Goal: Task Accomplishment & Management: Manage account settings

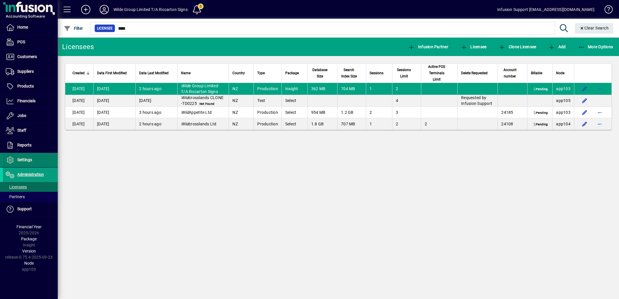
click at [26, 157] on span "Settings" at bounding box center [17, 159] width 29 height 7
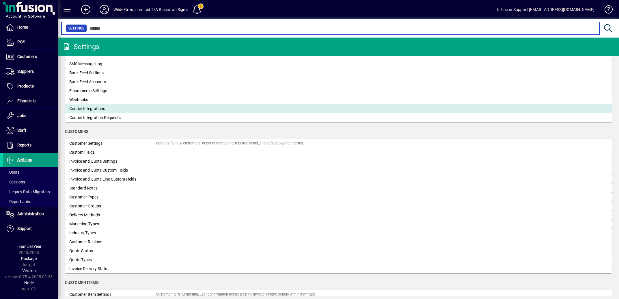
scroll to position [319, 0]
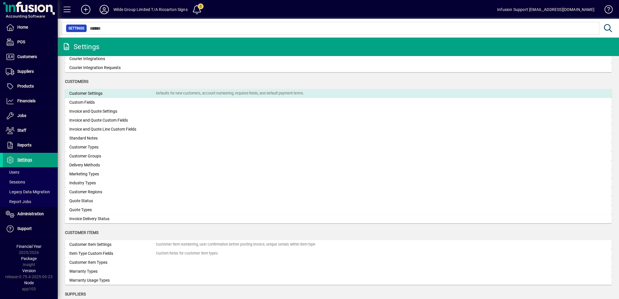
click at [113, 92] on div "Customer Settings" at bounding box center [112, 93] width 87 height 6
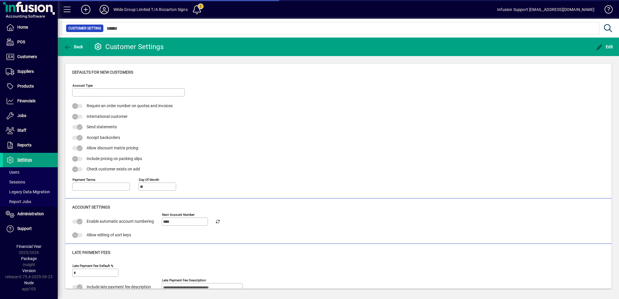
type input "**********"
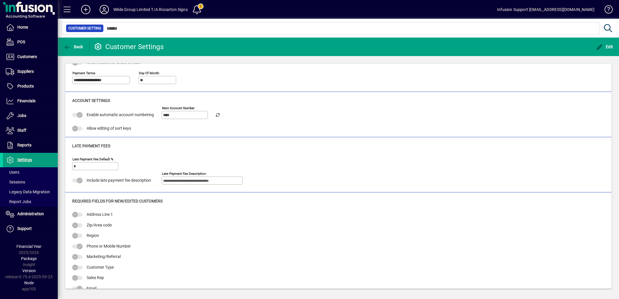
scroll to position [115, 0]
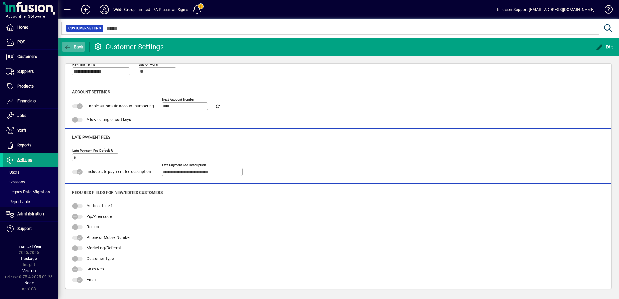
click at [66, 50] on icon "button" at bounding box center [67, 47] width 7 height 6
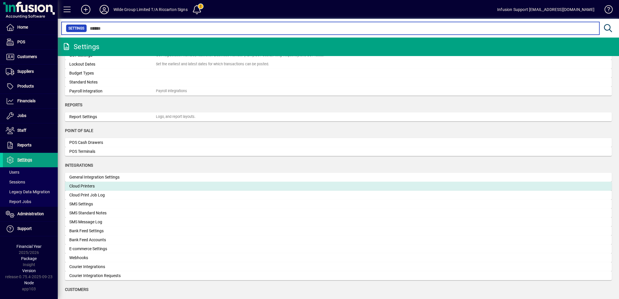
scroll to position [145, 0]
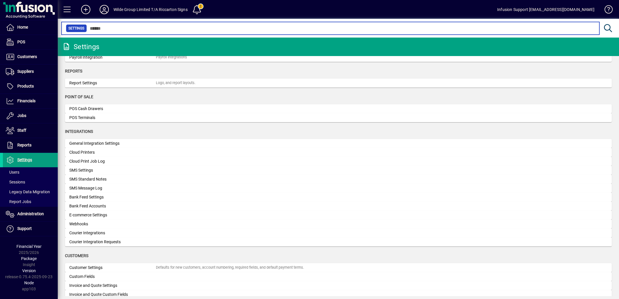
click at [97, 29] on input "text" at bounding box center [341, 28] width 508 height 8
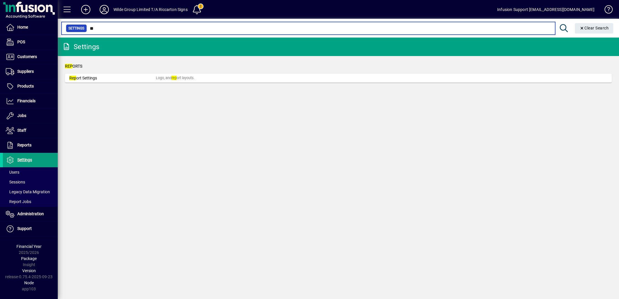
type input "*"
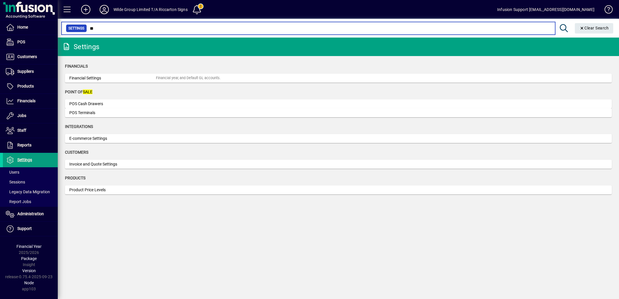
type input "*"
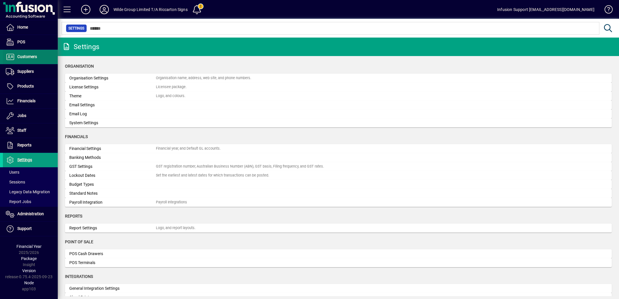
click at [25, 54] on span "Customers" at bounding box center [20, 56] width 34 height 7
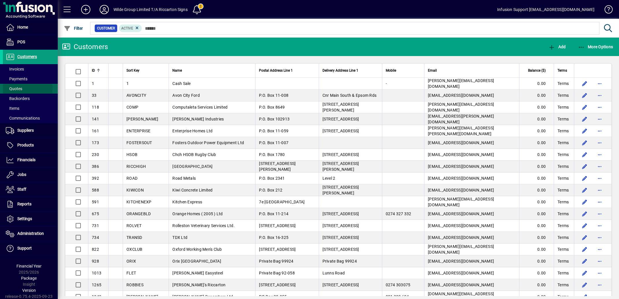
click at [18, 89] on span "Quotes" at bounding box center [14, 88] width 16 height 5
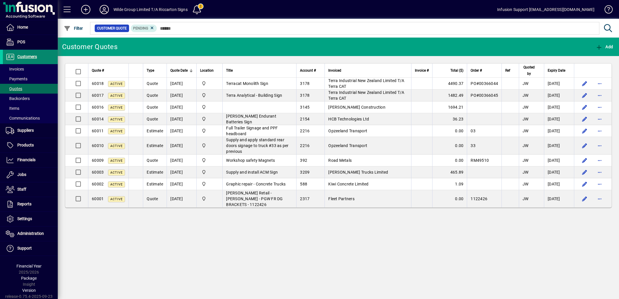
click at [31, 55] on span "Customers" at bounding box center [27, 56] width 20 height 5
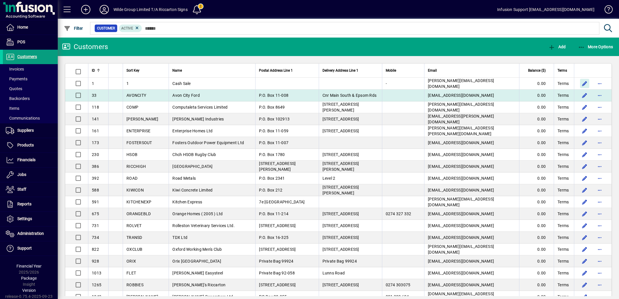
click at [577, 85] on span "button" at bounding box center [584, 83] width 14 height 14
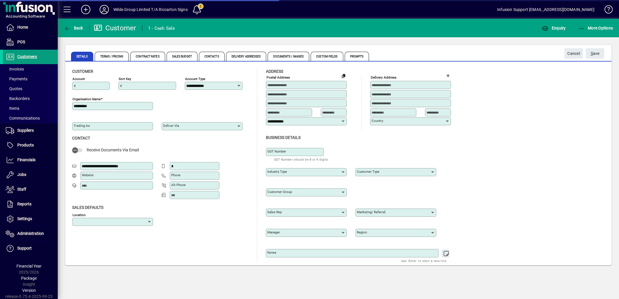
type input "**********"
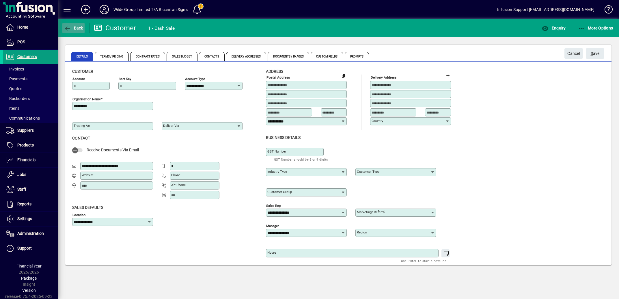
click at [66, 27] on icon "button" at bounding box center [67, 29] width 7 height 6
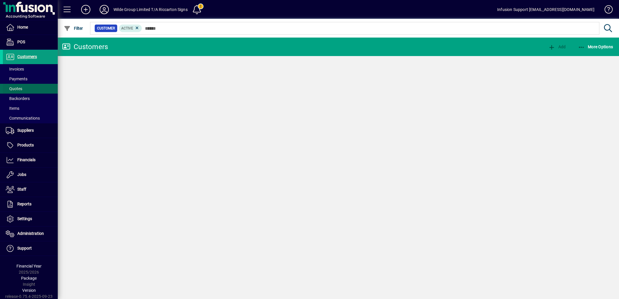
click at [18, 88] on span "Quotes" at bounding box center [14, 88] width 16 height 5
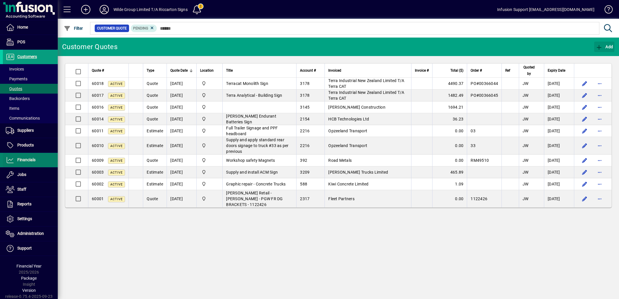
drag, startPoint x: 599, startPoint y: 46, endPoint x: 50, endPoint y: 157, distance: 559.7
click at [597, 45] on icon "button" at bounding box center [598, 47] width 7 height 6
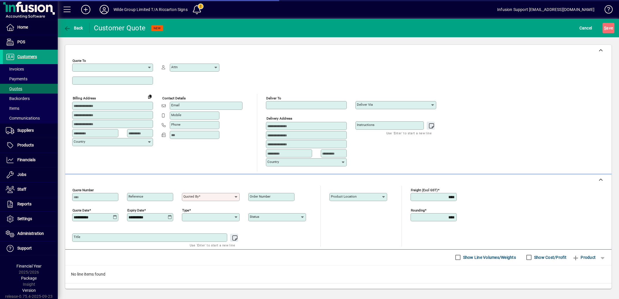
type input "**********"
type input "******"
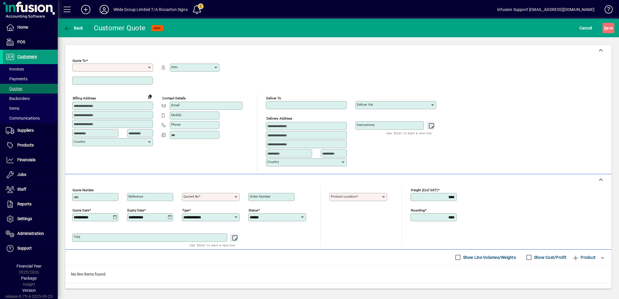
click at [146, 66] on input "Quote To" at bounding box center [111, 67] width 74 height 5
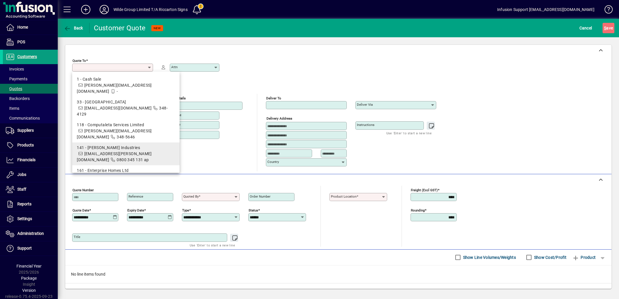
click at [92, 145] on div "141 - Dimond Industries" at bounding box center [126, 148] width 98 height 6
type input "**********"
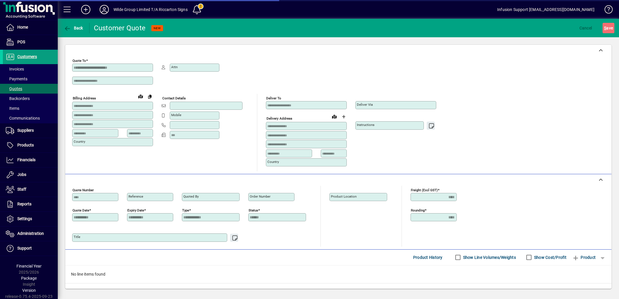
type input "**********"
type input "********"
type input "****"
type input "**********"
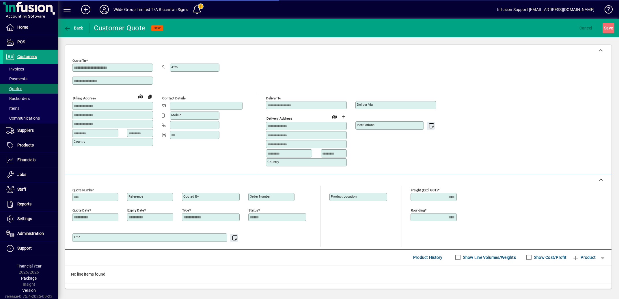
type input "**********"
type input "******"
type input "**********"
type input "****"
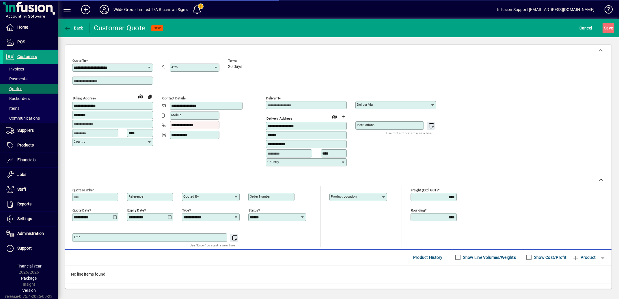
type input "*********"
type input "**********"
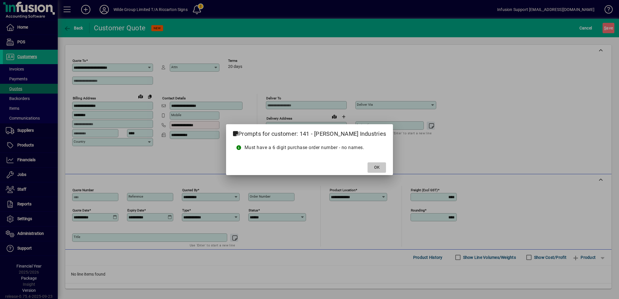
drag, startPoint x: 361, startPoint y: 167, endPoint x: 340, endPoint y: 156, distance: 23.8
click at [367, 167] on span at bounding box center [376, 167] width 18 height 14
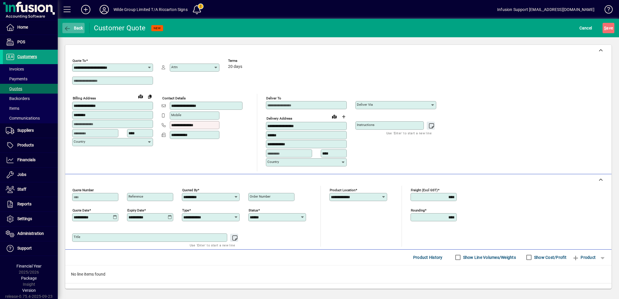
click at [66, 27] on icon "button" at bounding box center [67, 29] width 7 height 6
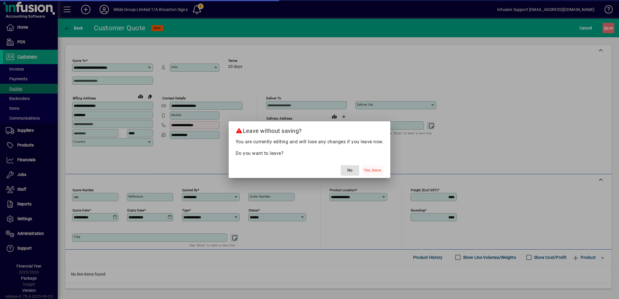
click at [376, 168] on span "Yes, leave" at bounding box center [372, 170] width 17 height 6
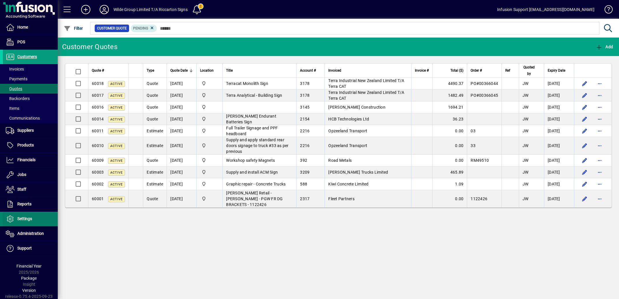
click at [27, 218] on span "Settings" at bounding box center [24, 218] width 15 height 5
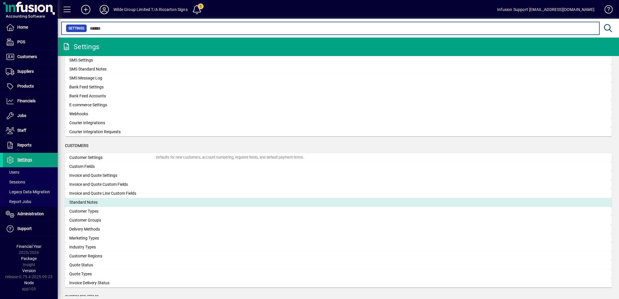
scroll to position [261, 0]
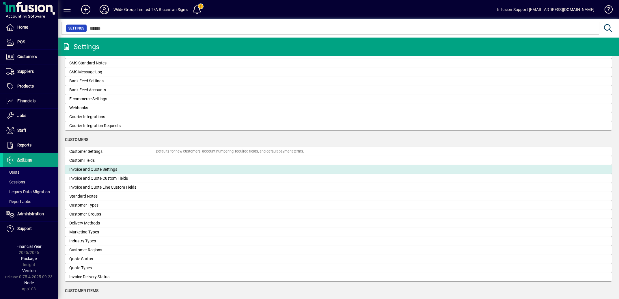
click at [105, 170] on div "Invoice and Quote Settings" at bounding box center [112, 169] width 87 height 6
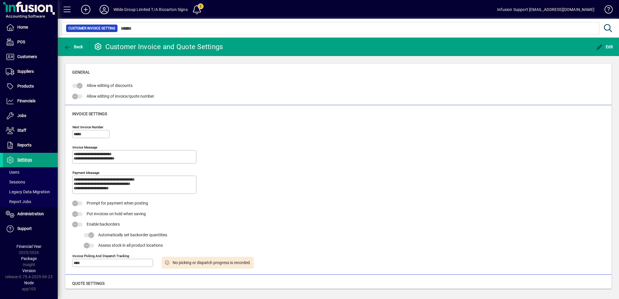
type input "**********"
click at [64, 48] on icon "button" at bounding box center [67, 47] width 7 height 6
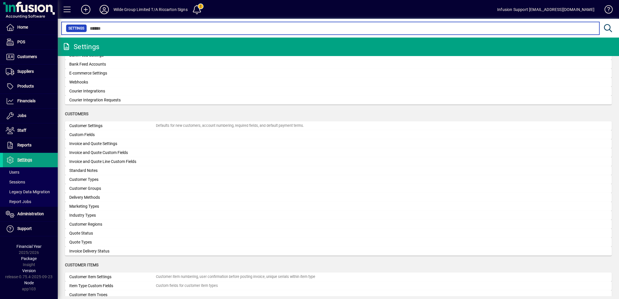
scroll to position [290, 0]
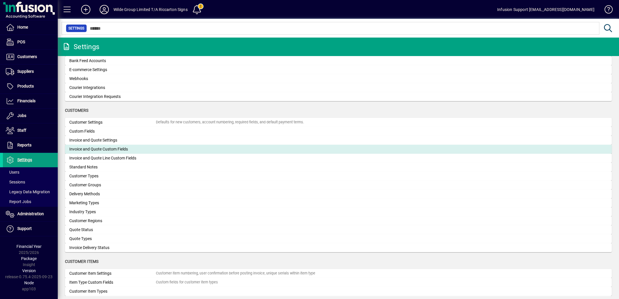
click at [110, 147] on div "Invoice and Quote Custom Fields" at bounding box center [112, 149] width 87 height 6
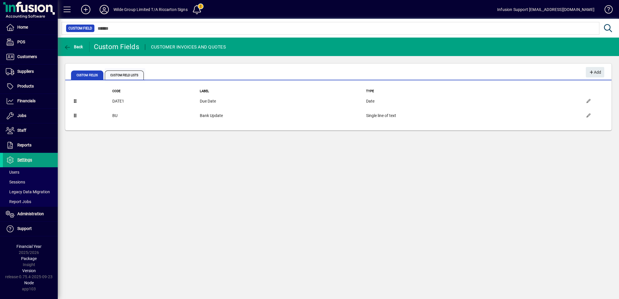
click at [129, 73] on span "Custom Field Lists" at bounding box center [124, 74] width 39 height 9
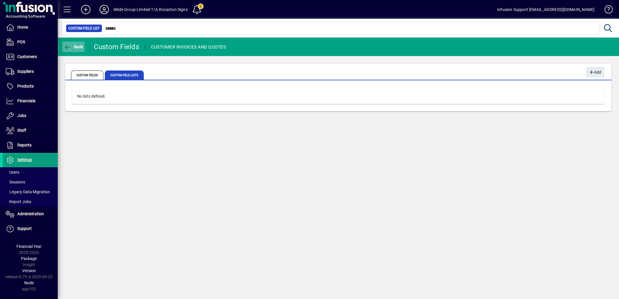
click at [66, 45] on icon "button" at bounding box center [67, 47] width 7 height 6
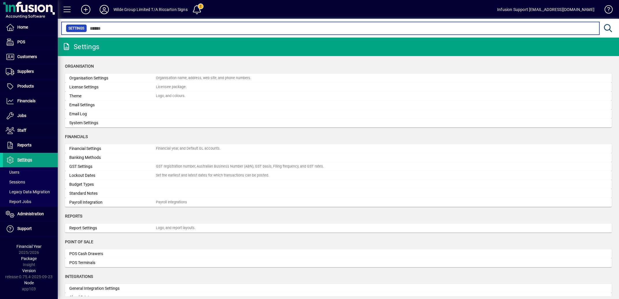
click at [128, 29] on input "text" at bounding box center [341, 28] width 508 height 8
type input "*"
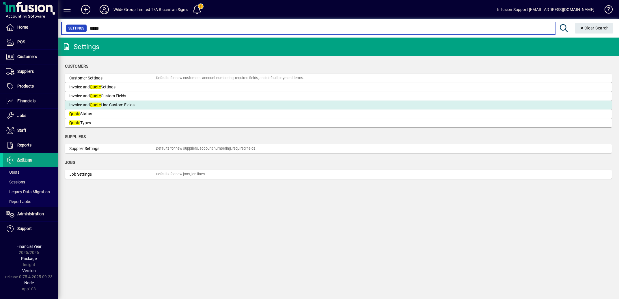
type input "*****"
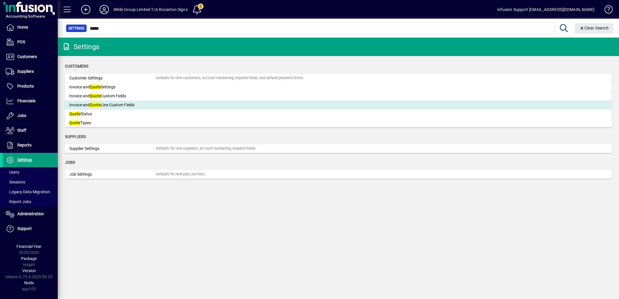
click at [111, 104] on div "Invoice and Quote Line Custom Fields" at bounding box center [112, 105] width 87 height 6
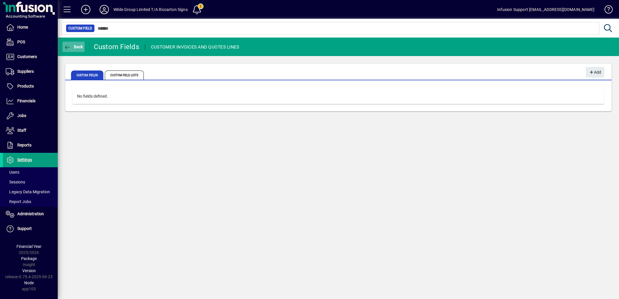
click at [67, 46] on icon "button" at bounding box center [67, 47] width 7 height 6
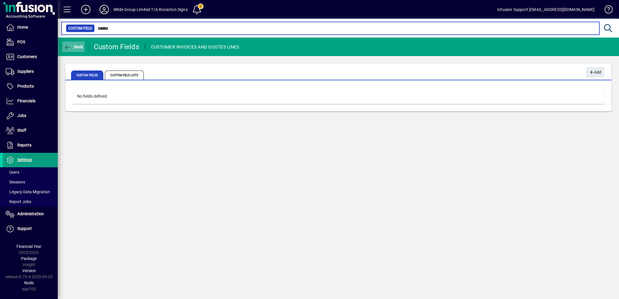
type input "*****"
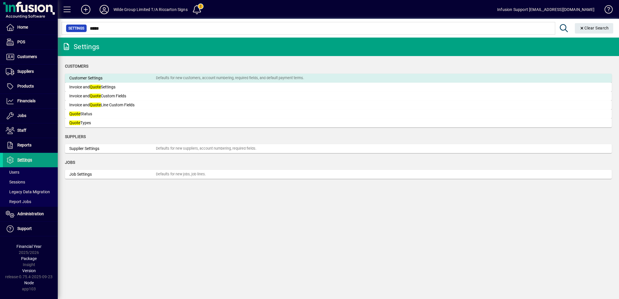
click at [96, 78] on div "Customer Settings" at bounding box center [112, 78] width 87 height 6
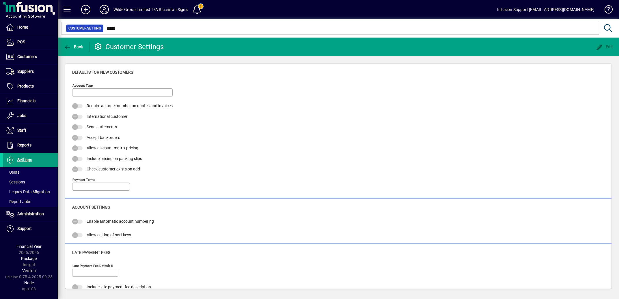
type input "****"
type input "*"
type input "**********"
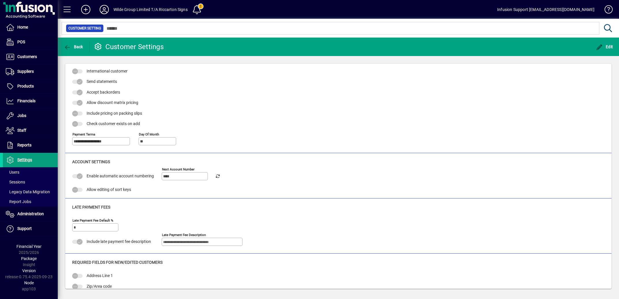
scroll to position [115, 0]
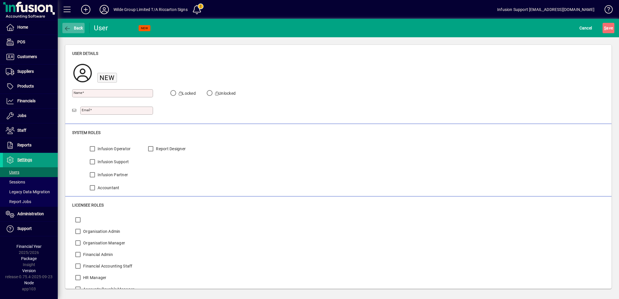
click at [65, 28] on icon "button" at bounding box center [67, 29] width 7 height 6
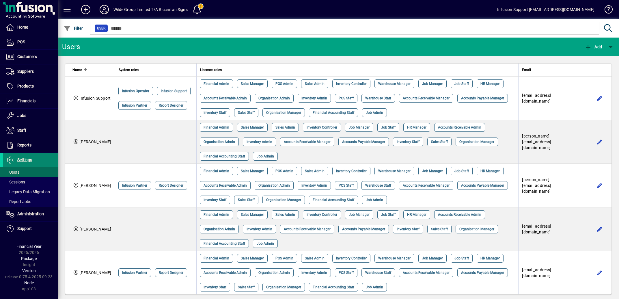
click at [30, 158] on span "Settings" at bounding box center [24, 159] width 15 height 5
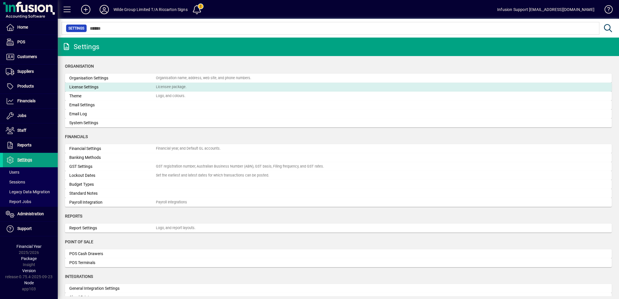
click at [96, 86] on div "License Settings" at bounding box center [112, 87] width 87 height 6
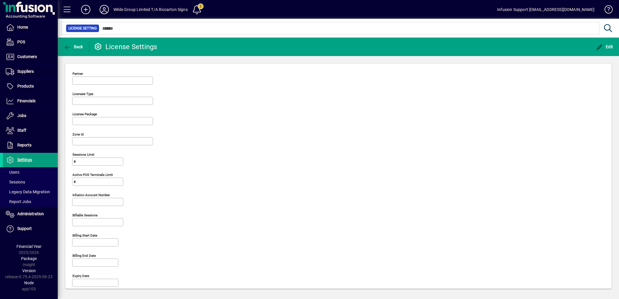
type input "**********"
type input "*******"
type input "**********"
click at [29, 157] on span "Settings" at bounding box center [17, 159] width 29 height 7
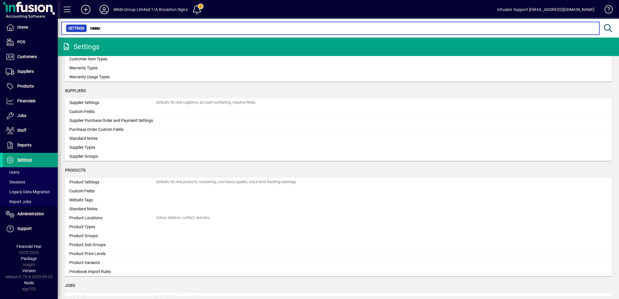
scroll to position [639, 0]
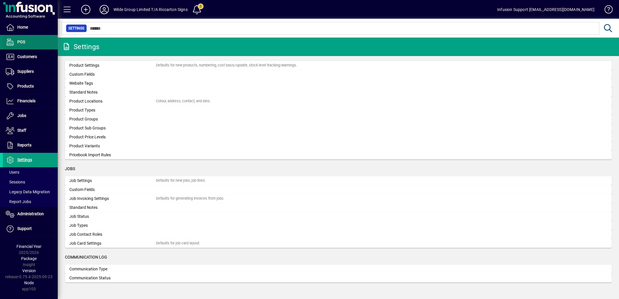
click at [24, 42] on span "POS" at bounding box center [21, 42] width 8 height 5
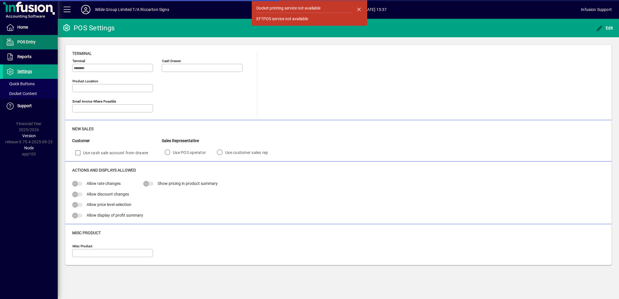
type input "**********"
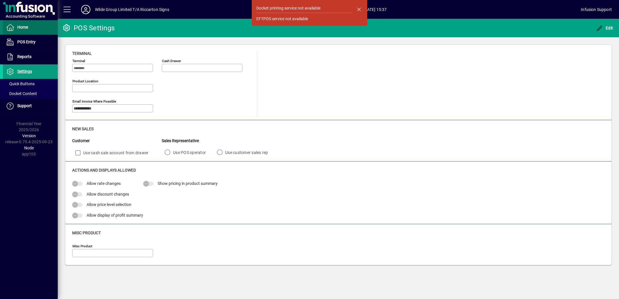
click at [20, 26] on span "Home" at bounding box center [22, 27] width 11 height 5
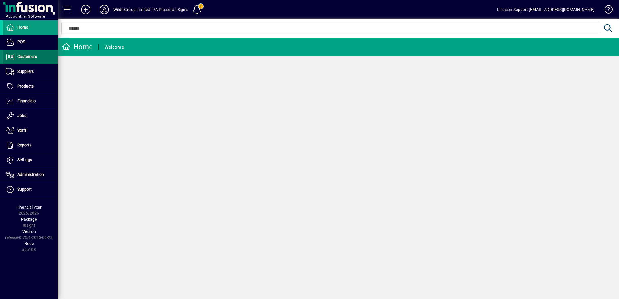
click at [31, 58] on span "Customers" at bounding box center [27, 56] width 20 height 5
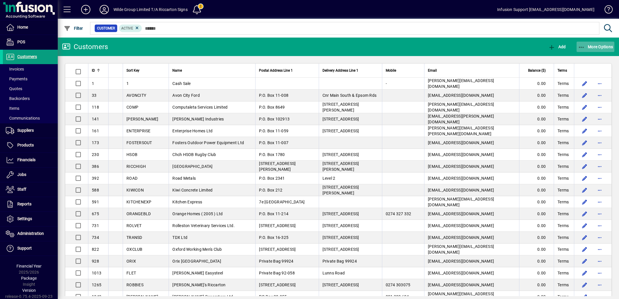
click at [588, 46] on span "More Options" at bounding box center [595, 46] width 35 height 5
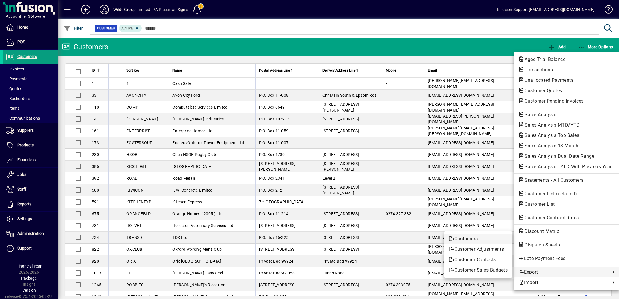
click at [466, 237] on span "Customers" at bounding box center [477, 238] width 59 height 7
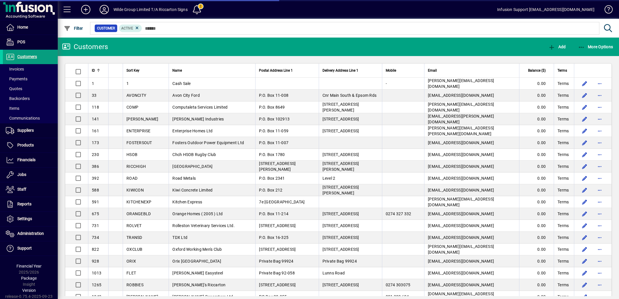
click at [438, 0] on div at bounding box center [309, 0] width 619 height 1
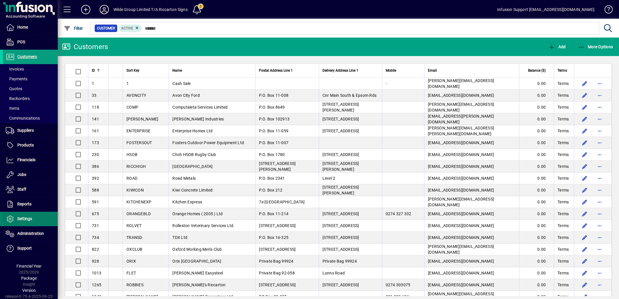
click at [26, 218] on span "Settings" at bounding box center [24, 218] width 15 height 5
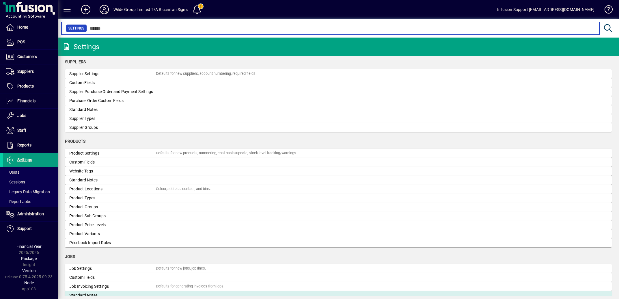
scroll to position [639, 0]
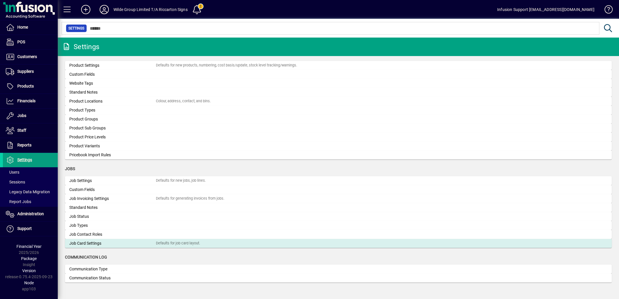
click at [88, 241] on div "Job Card Settings" at bounding box center [112, 243] width 87 height 6
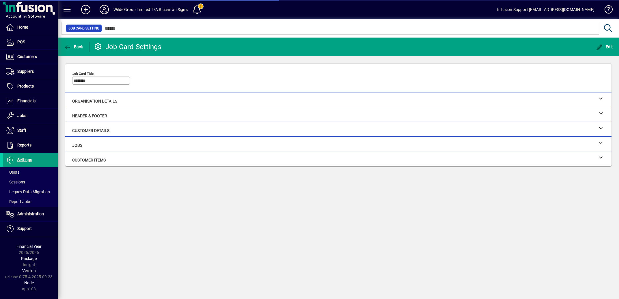
type input "**********"
click at [599, 99] on icon at bounding box center [601, 98] width 4 height 4
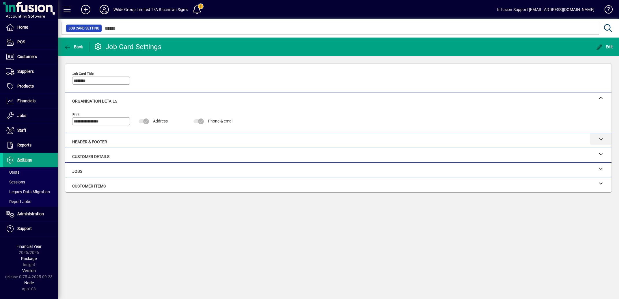
click at [599, 138] on icon at bounding box center [601, 139] width 4 height 4
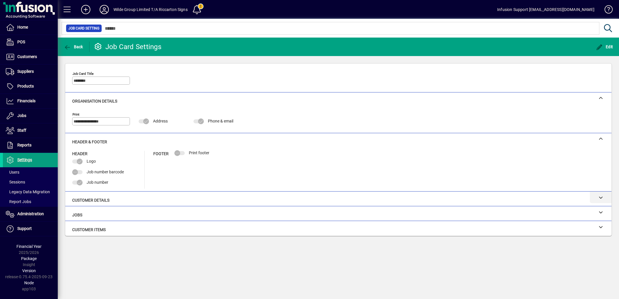
click at [597, 196] on div at bounding box center [601, 197] width 22 height 12
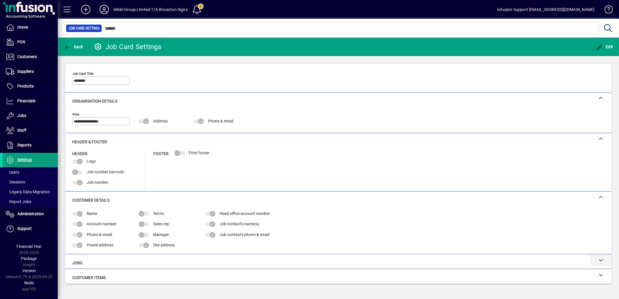
click at [599, 260] on icon at bounding box center [601, 260] width 4 height 4
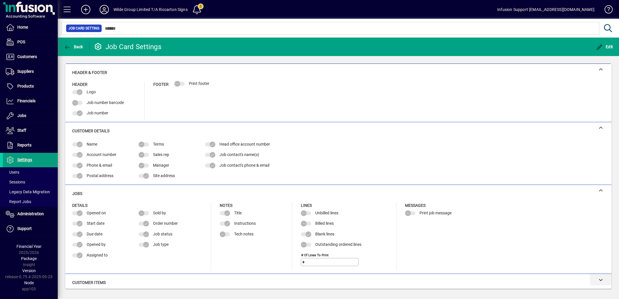
click at [599, 279] on icon at bounding box center [601, 279] width 4 height 4
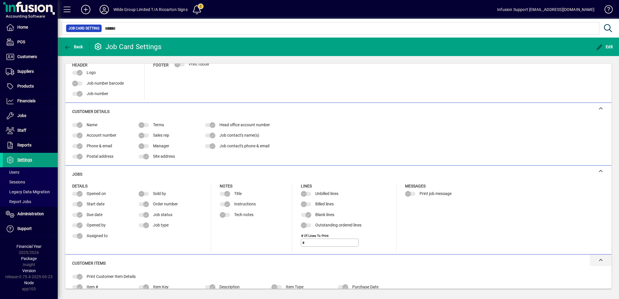
scroll to position [106, 0]
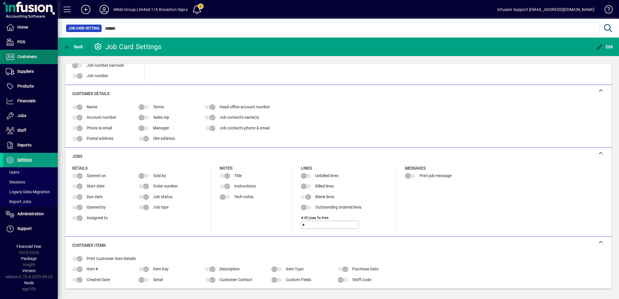
click at [28, 55] on span "Customers" at bounding box center [27, 56] width 20 height 5
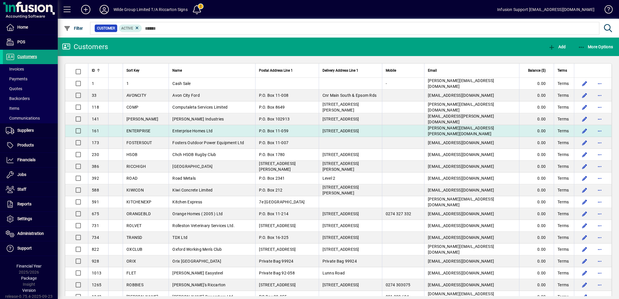
drag, startPoint x: 31, startPoint y: 174, endPoint x: 185, endPoint y: 132, distance: 160.5
click at [30, 174] on span at bounding box center [30, 175] width 55 height 14
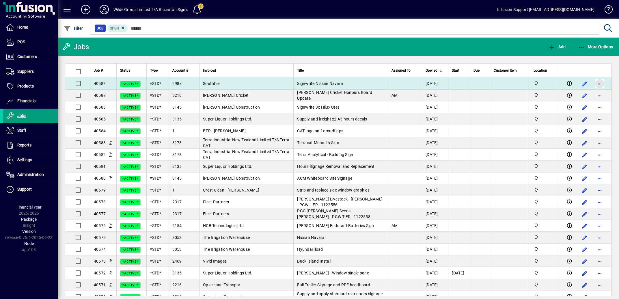
click at [594, 85] on span "button" at bounding box center [599, 84] width 14 height 14
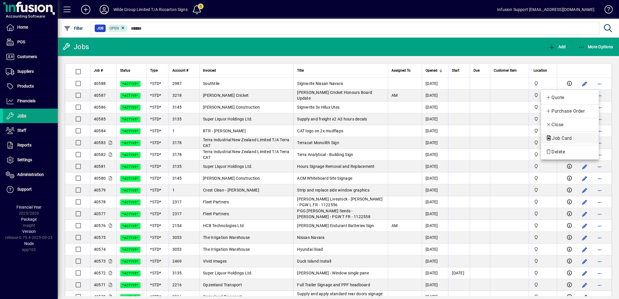
click at [560, 137] on span "Job Card" at bounding box center [559, 137] width 29 height 5
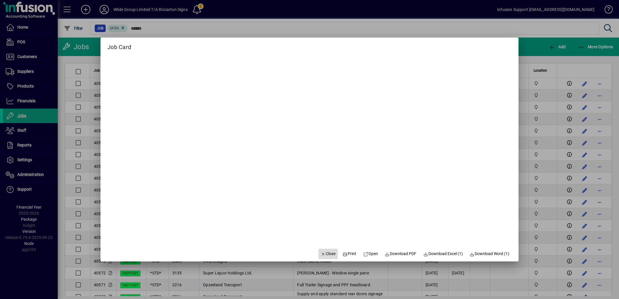
click at [322, 253] on span "Close" at bounding box center [328, 253] width 15 height 6
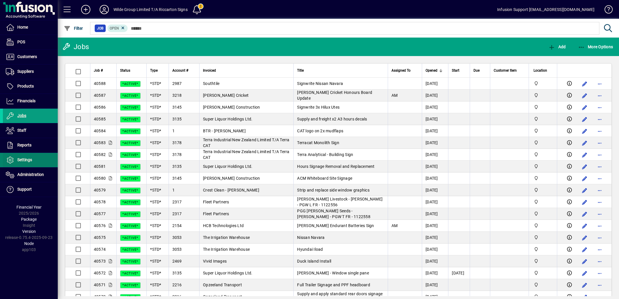
click at [25, 158] on span "Settings" at bounding box center [24, 159] width 15 height 5
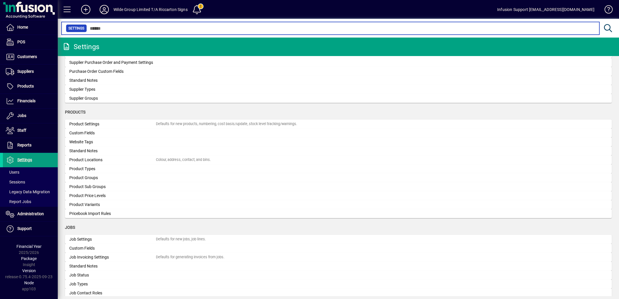
scroll to position [639, 0]
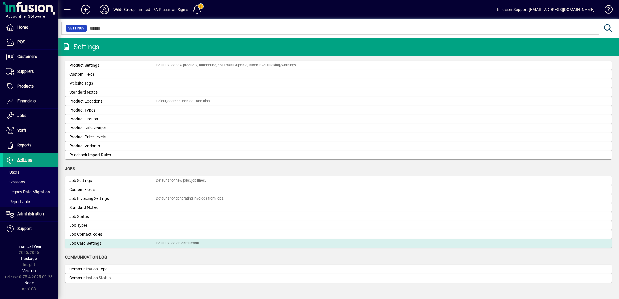
click at [110, 243] on div "Job Card Settings" at bounding box center [112, 243] width 87 height 6
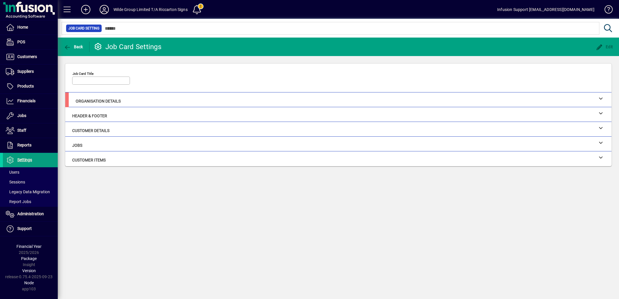
type input "********"
click at [600, 142] on icon at bounding box center [601, 142] width 4 height 4
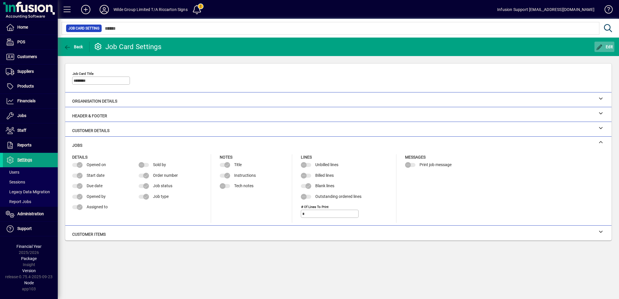
click at [604, 44] on span "button" at bounding box center [604, 47] width 20 height 14
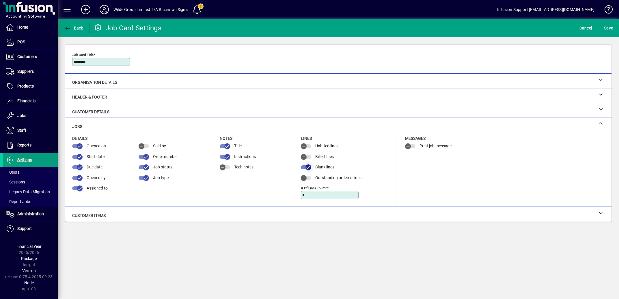
click at [306, 167] on icon "button" at bounding box center [308, 166] width 5 height 5
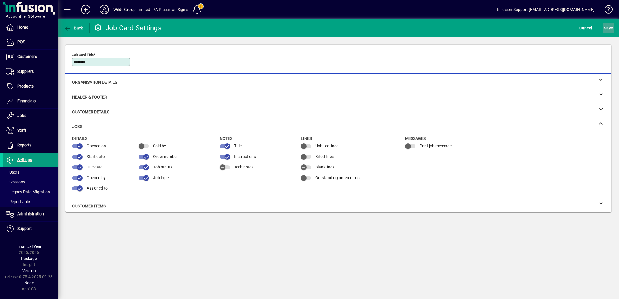
click at [604, 26] on span "S ave" at bounding box center [608, 27] width 9 height 9
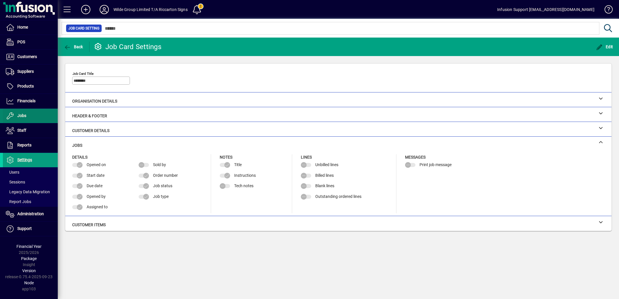
click at [23, 113] on span "Jobs" at bounding box center [14, 115] width 23 height 7
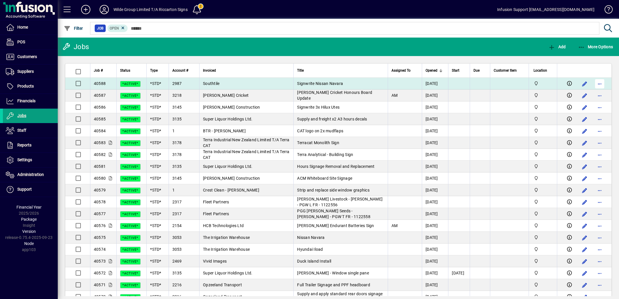
click at [593, 86] on span "button" at bounding box center [599, 84] width 14 height 14
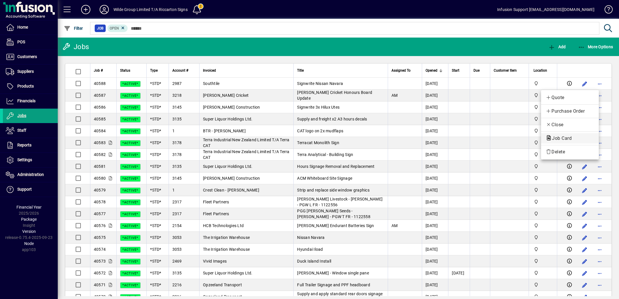
click at [559, 137] on span "Job Card" at bounding box center [559, 137] width 29 height 5
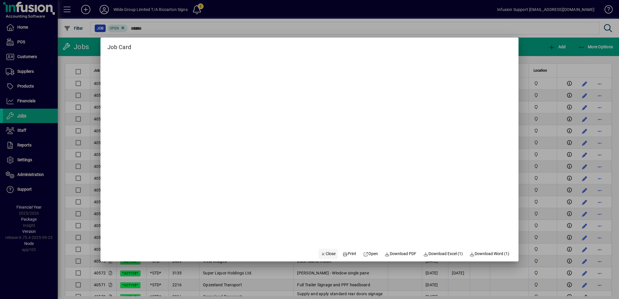
click at [323, 254] on span "Close" at bounding box center [328, 253] width 15 height 6
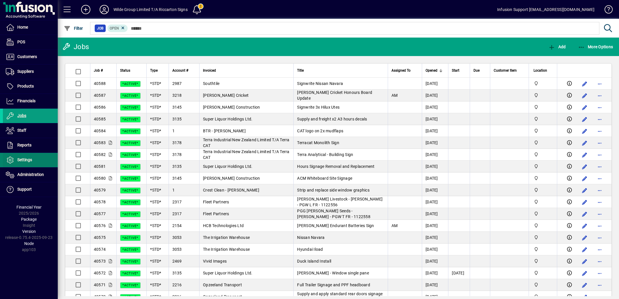
click at [22, 160] on span "Settings" at bounding box center [24, 159] width 15 height 5
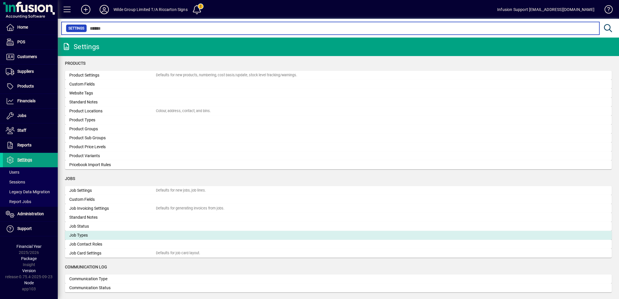
scroll to position [639, 0]
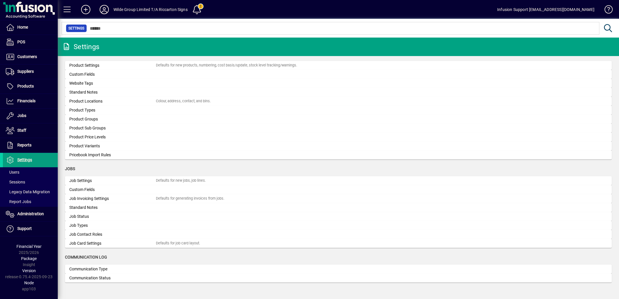
drag, startPoint x: 129, startPoint y: 244, endPoint x: 523, endPoint y: 200, distance: 396.1
click at [129, 243] on div "Job Card Settings" at bounding box center [112, 243] width 87 height 6
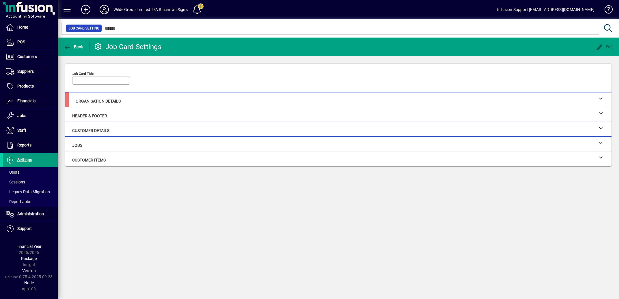
type input "********"
click at [601, 143] on icon at bounding box center [601, 142] width 4 height 4
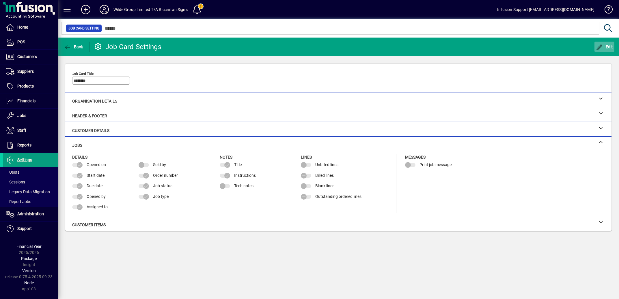
drag, startPoint x: 604, startPoint y: 47, endPoint x: 601, endPoint y: 50, distance: 3.7
click at [604, 47] on span "Edit" at bounding box center [604, 46] width 17 height 5
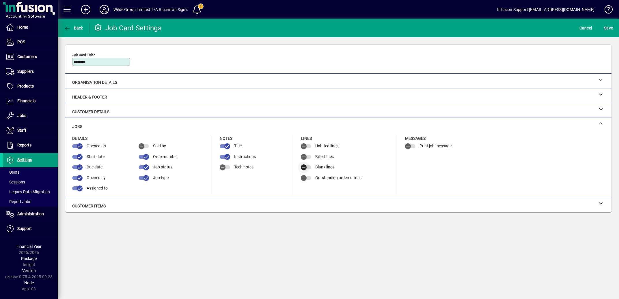
click at [303, 167] on icon "button" at bounding box center [303, 166] width 5 height 5
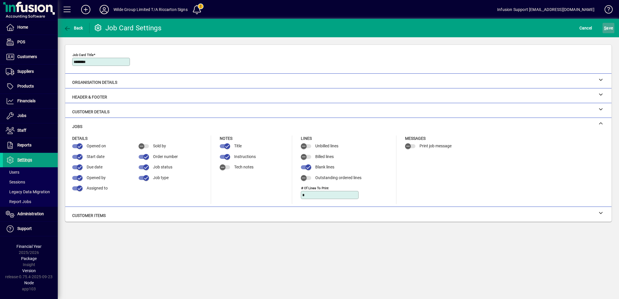
click at [604, 27] on span "S ave" at bounding box center [608, 27] width 9 height 9
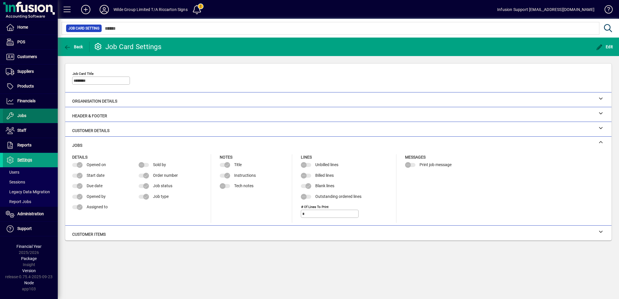
click at [19, 114] on span "Jobs" at bounding box center [21, 115] width 9 height 5
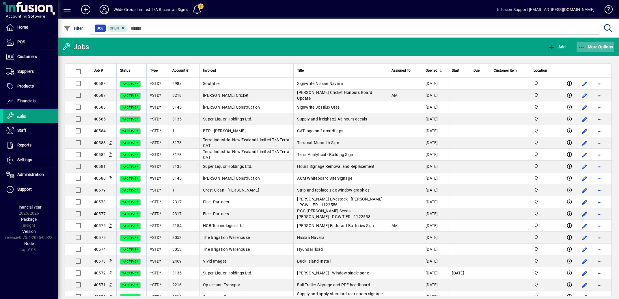
click at [588, 47] on span "More Options" at bounding box center [595, 46] width 35 height 5
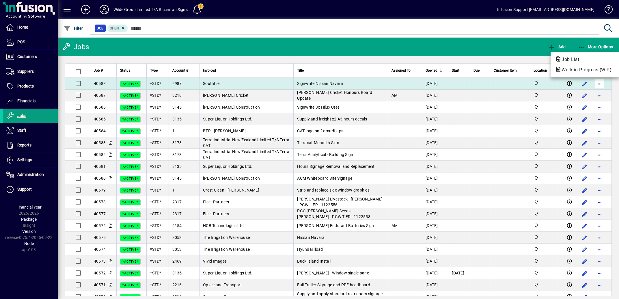
click at [596, 86] on div at bounding box center [309, 149] width 619 height 299
click at [594, 86] on span "button" at bounding box center [599, 84] width 14 height 14
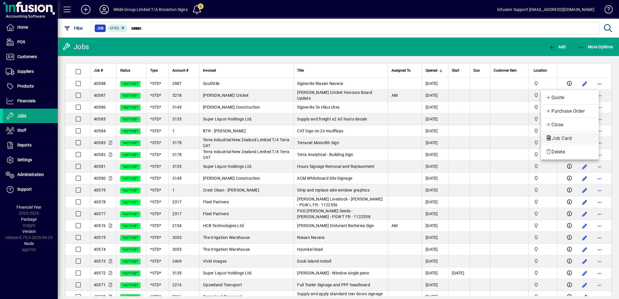
click at [561, 139] on span "Job Card" at bounding box center [559, 137] width 29 height 5
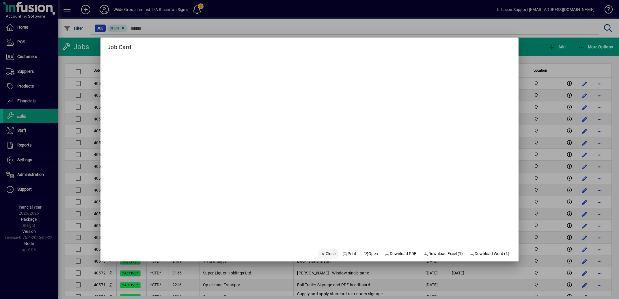
click at [321, 253] on span "Close" at bounding box center [328, 253] width 15 height 6
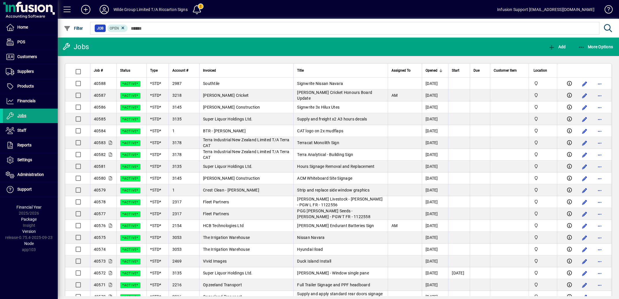
click at [23, 159] on span "Settings" at bounding box center [24, 159] width 15 height 5
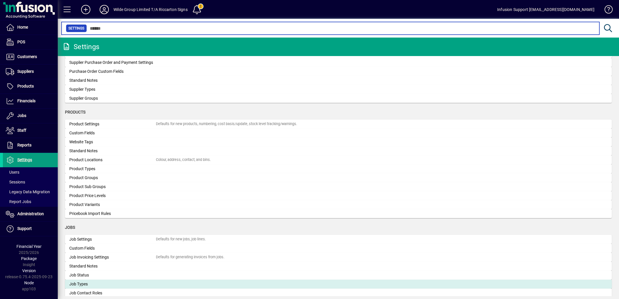
scroll to position [639, 0]
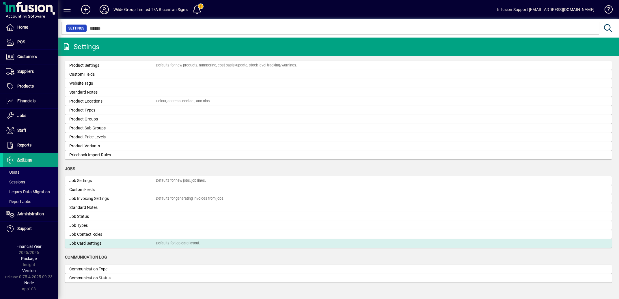
click at [99, 245] on div "Job Card Settings" at bounding box center [112, 243] width 87 height 6
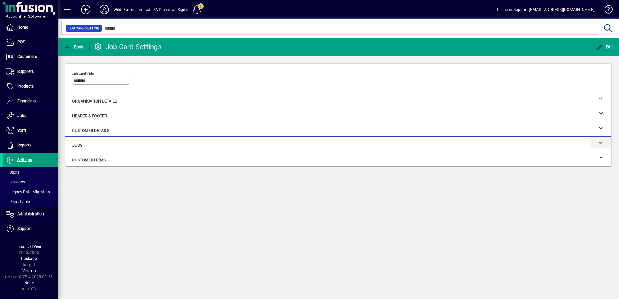
click at [599, 141] on icon at bounding box center [601, 142] width 4 height 4
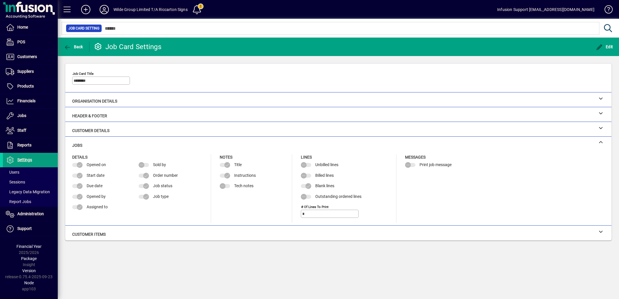
click at [604, 48] on span "Edit" at bounding box center [604, 46] width 17 height 5
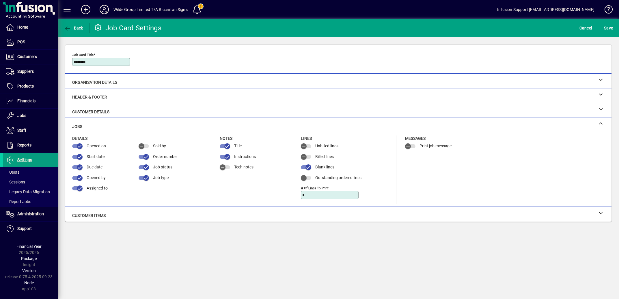
click at [302, 194] on input "*" at bounding box center [330, 194] width 56 height 5
type input "*"
click at [604, 26] on span "S ave" at bounding box center [608, 27] width 9 height 9
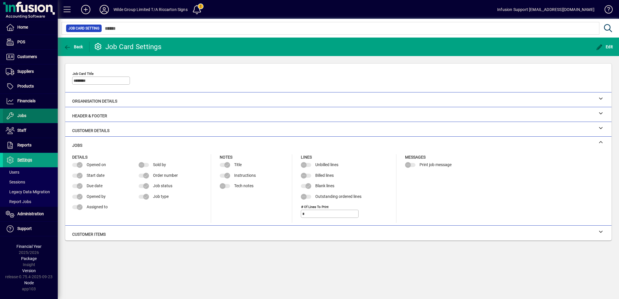
click at [20, 115] on span "Jobs" at bounding box center [21, 115] width 9 height 5
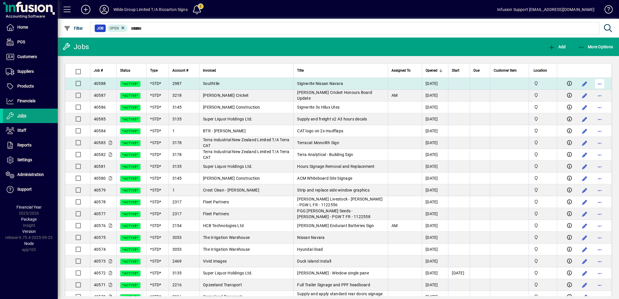
click at [595, 85] on span "button" at bounding box center [599, 84] width 14 height 14
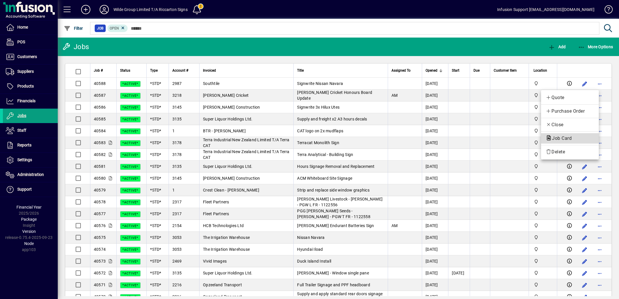
click at [558, 135] on button "Job Card" at bounding box center [570, 138] width 58 height 10
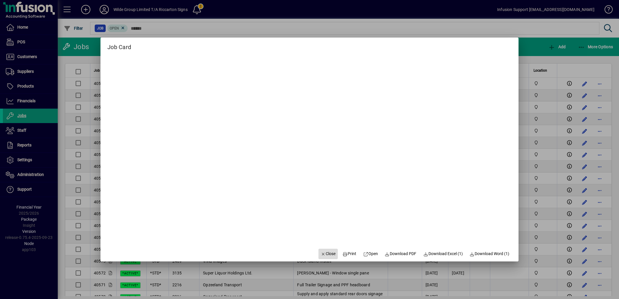
click at [324, 253] on span "Close" at bounding box center [328, 253] width 15 height 6
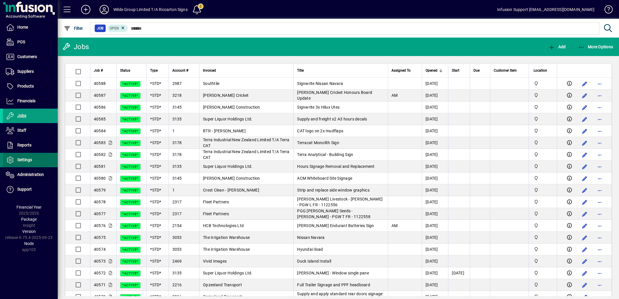
click at [24, 162] on span "Settings" at bounding box center [24, 159] width 15 height 5
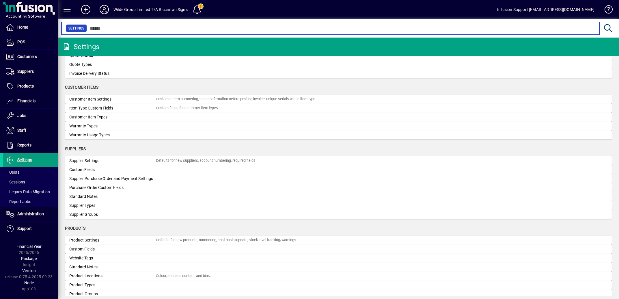
scroll to position [638, 0]
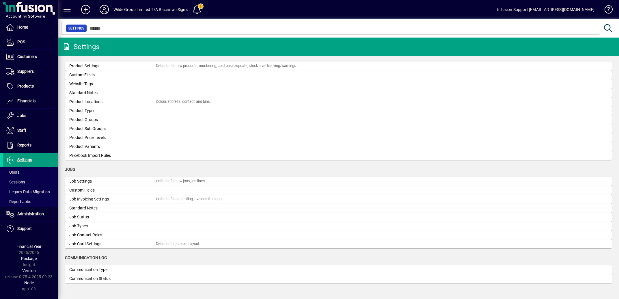
click at [115, 242] on div "Job Card Settings" at bounding box center [112, 244] width 87 height 6
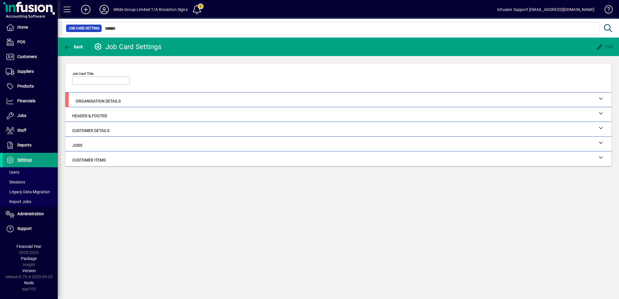
type input "********"
click at [597, 98] on div at bounding box center [601, 98] width 22 height 12
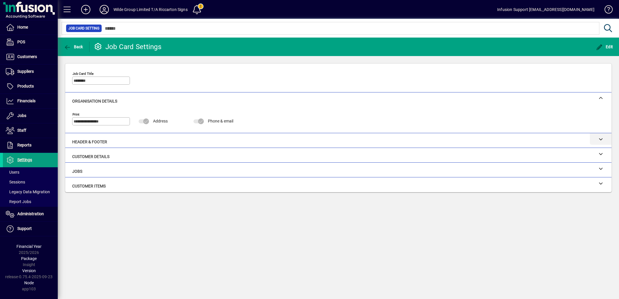
click at [600, 140] on icon at bounding box center [601, 139] width 4 height 4
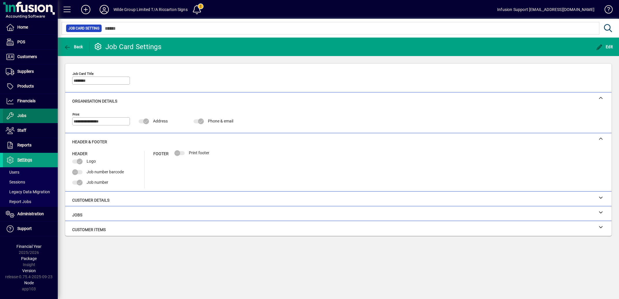
click at [23, 116] on span "Jobs" at bounding box center [21, 115] width 9 height 5
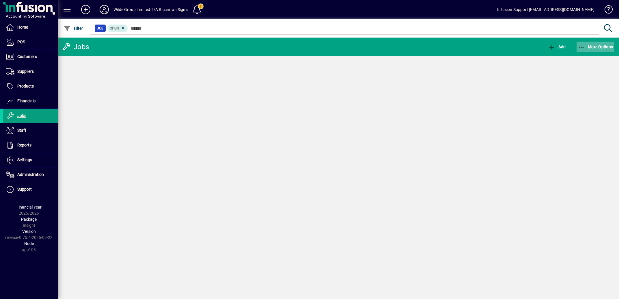
click at [588, 47] on span "More Options" at bounding box center [595, 46] width 35 height 5
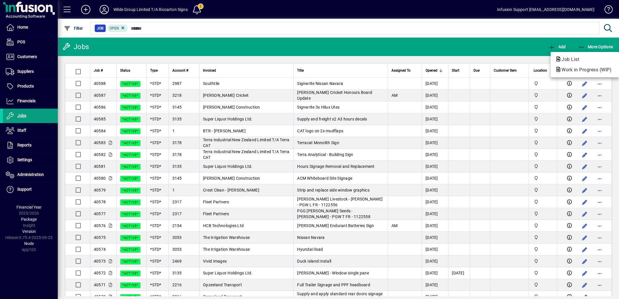
click at [595, 84] on div at bounding box center [309, 149] width 619 height 299
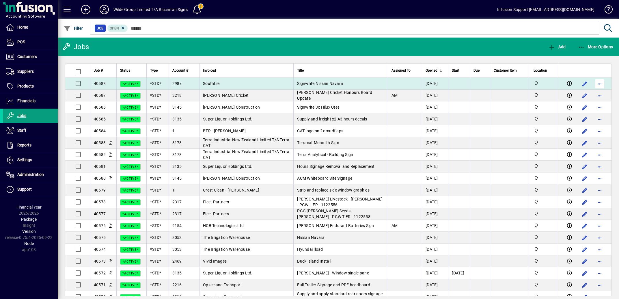
click at [595, 85] on span "button" at bounding box center [599, 84] width 14 height 14
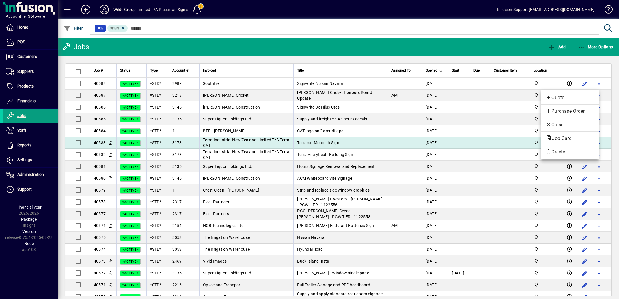
click at [559, 138] on span "Job Card" at bounding box center [559, 137] width 29 height 5
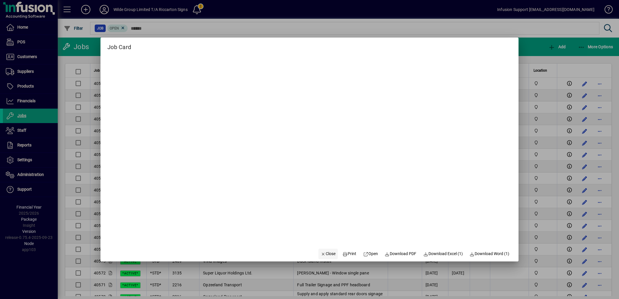
click at [321, 253] on span "Close" at bounding box center [328, 253] width 15 height 6
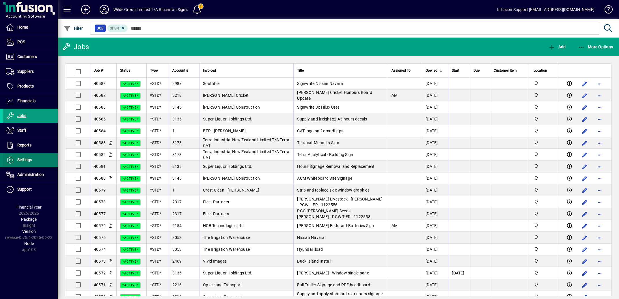
click at [30, 159] on span "Settings" at bounding box center [24, 159] width 15 height 5
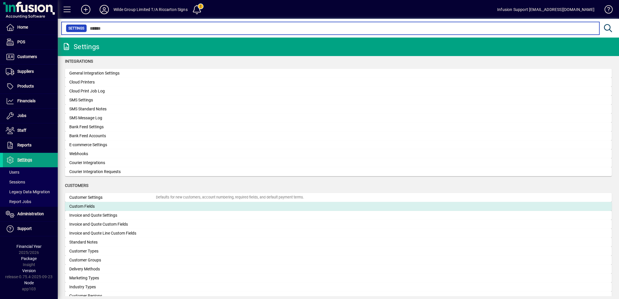
scroll to position [232, 0]
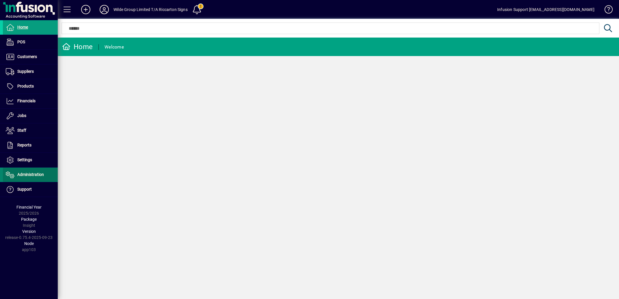
click at [33, 174] on span "Administration" at bounding box center [30, 174] width 27 height 5
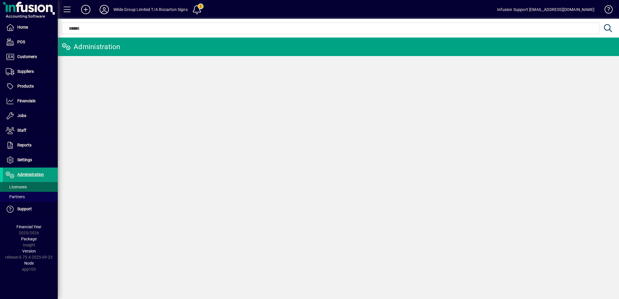
click at [20, 187] on span "Licensees" at bounding box center [16, 186] width 21 height 5
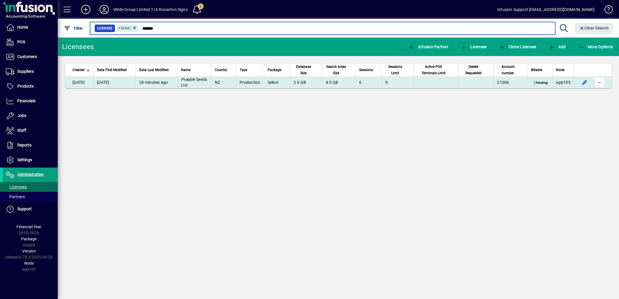
type input "******"
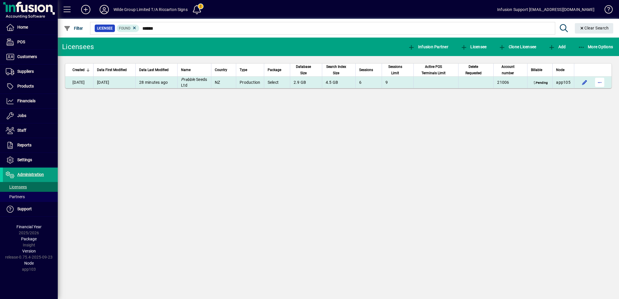
click at [598, 83] on span "button" at bounding box center [599, 82] width 14 height 14
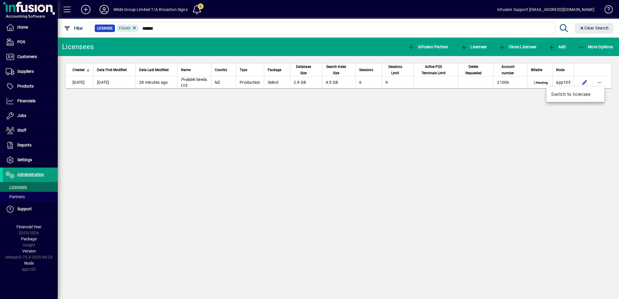
drag, startPoint x: 575, startPoint y: 94, endPoint x: 474, endPoint y: 109, distance: 101.4
click at [573, 94] on span "Switch to licensee" at bounding box center [575, 94] width 48 height 7
